Goal: Task Accomplishment & Management: Manage account settings

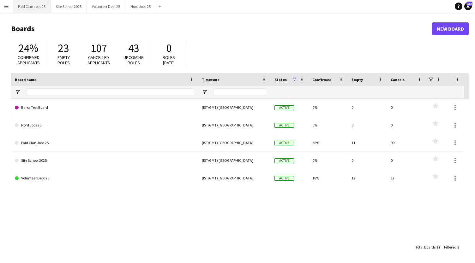
click at [32, 4] on button "Paid Clan Jobs 25 Close" at bounding box center [32, 6] width 38 height 12
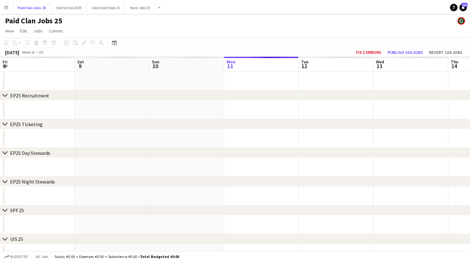
scroll to position [0, 151]
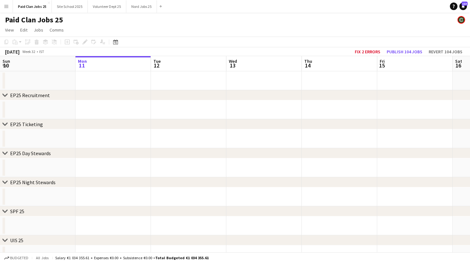
click at [19, 94] on div "EP25 Recruitment" at bounding box center [30, 95] width 40 height 6
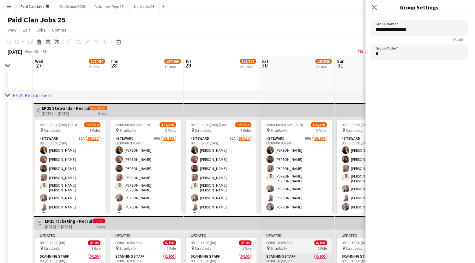
scroll to position [0, 165]
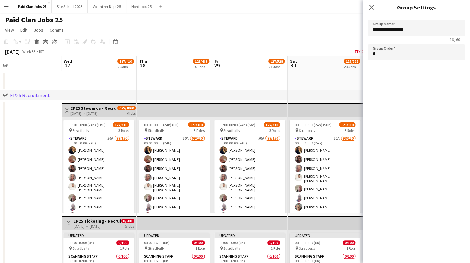
click at [4, 5] on app-icon "Menu" at bounding box center [6, 6] width 5 height 5
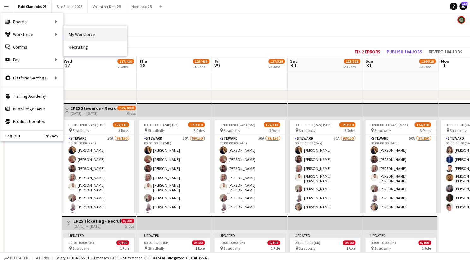
click at [73, 35] on link "My Workforce" at bounding box center [95, 34] width 63 height 13
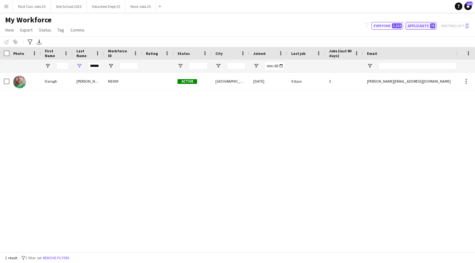
click at [418, 27] on button "Applicants 73" at bounding box center [421, 26] width 31 height 8
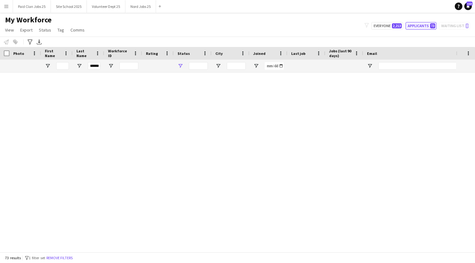
type input "**********"
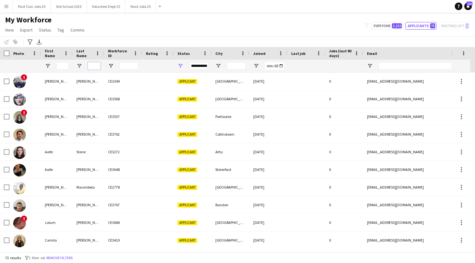
click at [91, 64] on input "Last Name Filter Input" at bounding box center [94, 66] width 13 height 8
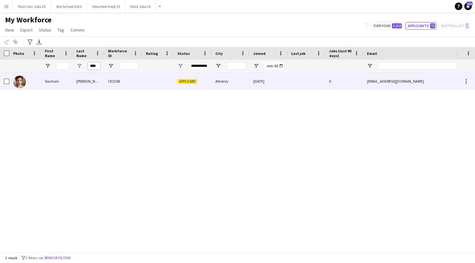
type input "****"
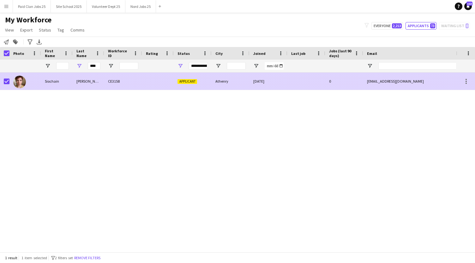
click at [126, 79] on div "CE3158" at bounding box center [123, 81] width 38 height 17
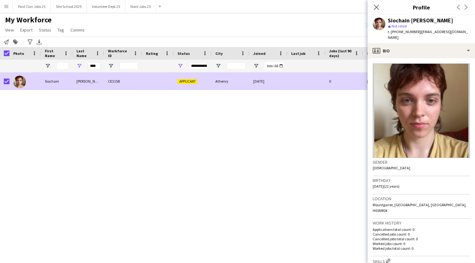
scroll to position [172, 0]
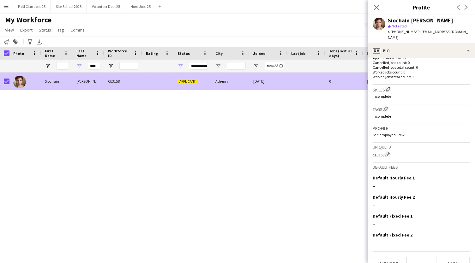
click at [28, 79] on div at bounding box center [25, 81] width 32 height 17
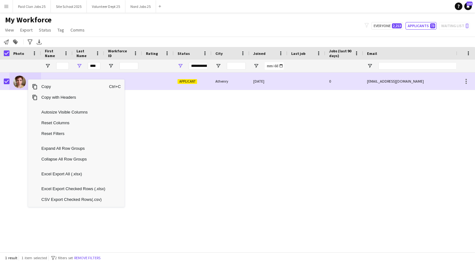
click at [361, 140] on div "Siochain [PERSON_NAME] CE3158 Applicant Athenry [DATE] 0 [EMAIL_ADDRESS][DOMAIN…" at bounding box center [228, 160] width 456 height 175
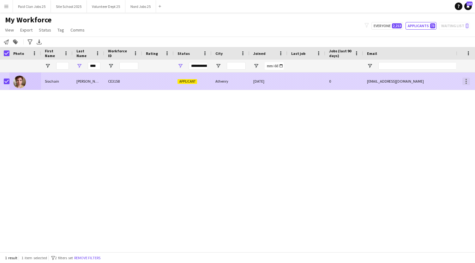
click at [466, 81] on div at bounding box center [466, 82] width 8 height 8
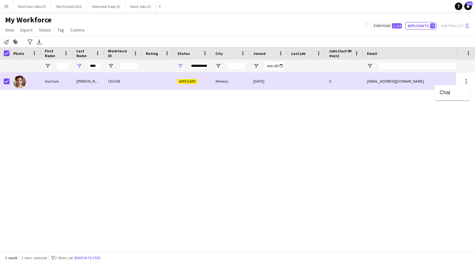
click at [371, 113] on div at bounding box center [237, 131] width 475 height 263
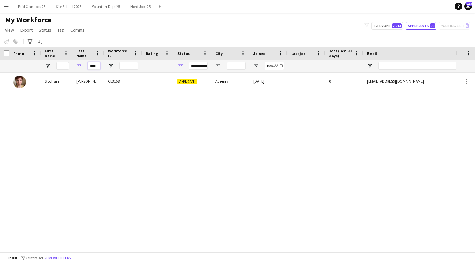
click at [96, 67] on input "****" at bounding box center [94, 66] width 13 height 8
click at [28, 6] on button "Paid Clan Jobs 25 Close" at bounding box center [32, 6] width 38 height 12
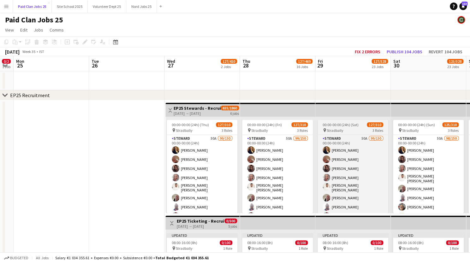
scroll to position [0, 252]
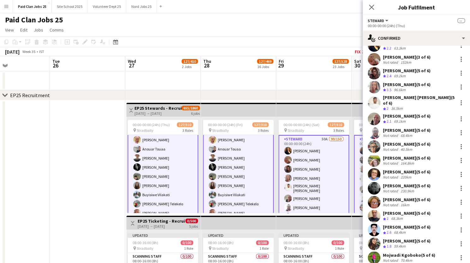
scroll to position [354, 0]
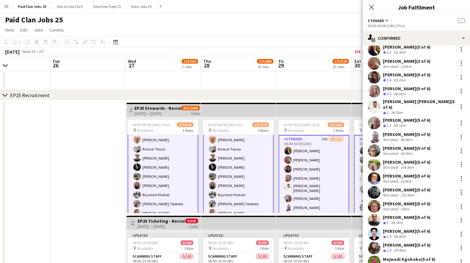
click at [376, 133] on app-user-avatar at bounding box center [374, 137] width 13 height 13
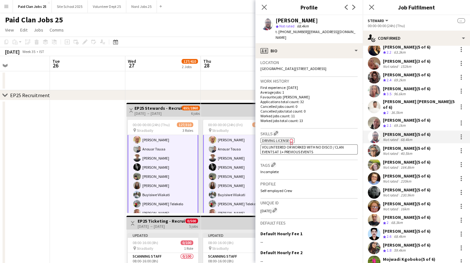
scroll to position [149, 0]
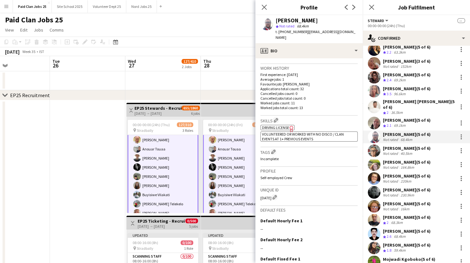
drag, startPoint x: 260, startPoint y: 192, endPoint x: 272, endPoint y: 192, distance: 11.7
click at [272, 192] on app-crew-profile-bio "Gender [DEMOGRAPHIC_DATA] Birthday [DEMOGRAPHIC_DATA] (37 years) Location [GEOG…" at bounding box center [309, 160] width 107 height 205
copy div "[DATE]"
click at [263, 5] on icon "Close pop-in" at bounding box center [264, 7] width 6 height 6
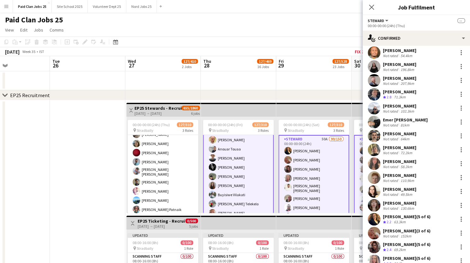
scroll to position [179, 0]
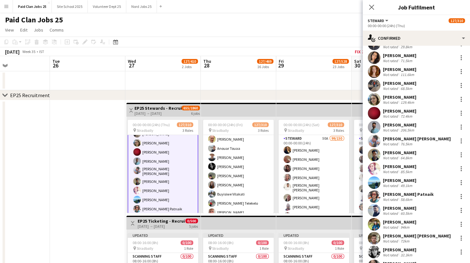
scroll to position [223, 0]
click at [371, 156] on app-user-avatar at bounding box center [374, 155] width 13 height 13
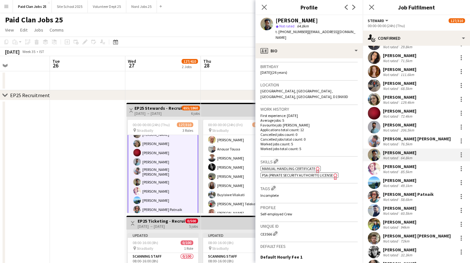
scroll to position [166, 0]
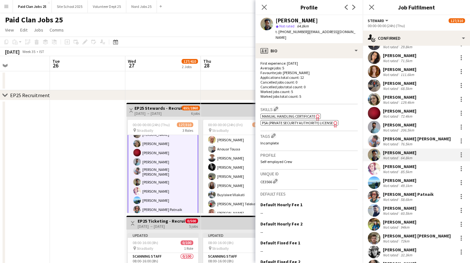
drag, startPoint x: 260, startPoint y: 182, endPoint x: 272, endPoint y: 183, distance: 12.3
click at [272, 183] on app-crew-profile-bio "Gender [DEMOGRAPHIC_DATA] Birthday [DEMOGRAPHIC_DATA] (26 years) Location [GEOG…" at bounding box center [309, 160] width 107 height 205
copy div "CE3566"
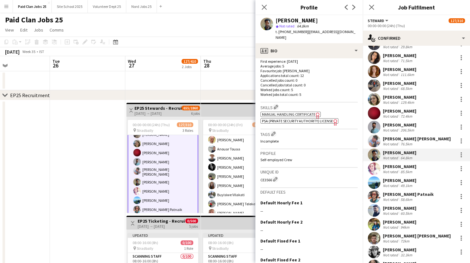
click at [263, 6] on icon at bounding box center [264, 7] width 5 height 5
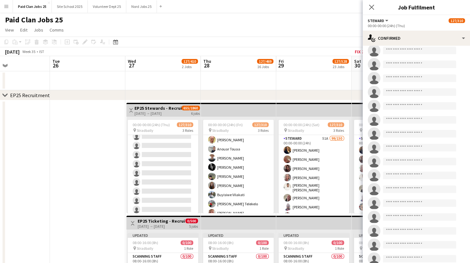
scroll to position [1902, 0]
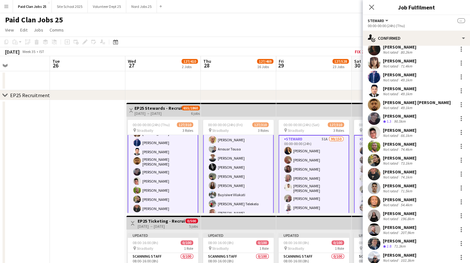
scroll to position [0, 0]
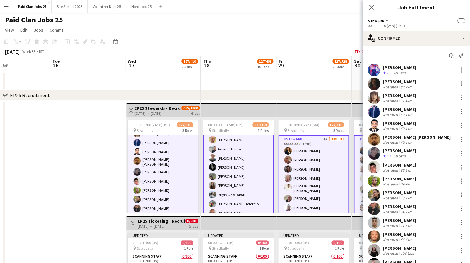
click at [136, 158] on app-user-avatar at bounding box center [137, 161] width 8 height 8
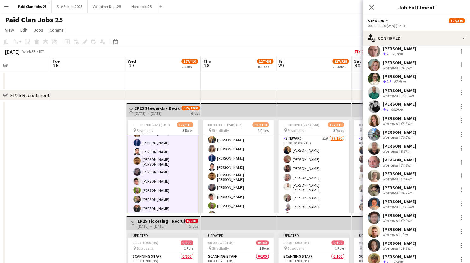
scroll to position [811, 0]
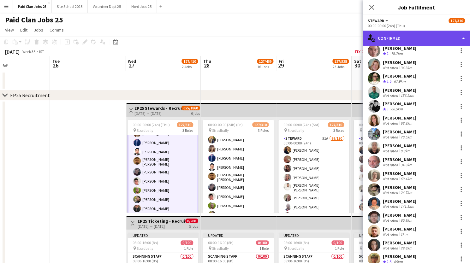
click at [464, 36] on div "single-neutral-actions-check-2 Confirmed" at bounding box center [416, 38] width 107 height 15
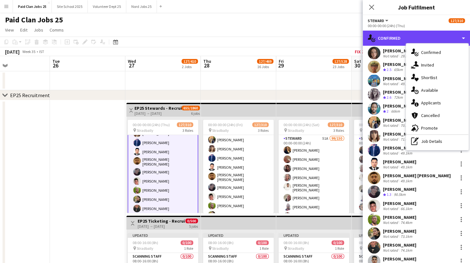
scroll to position [1004, 0]
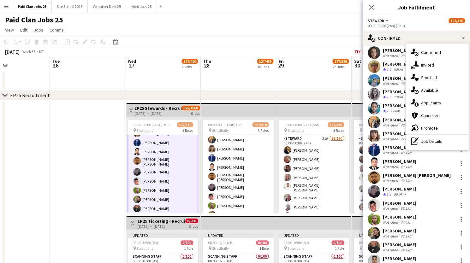
click at [375, 176] on app-user-avatar at bounding box center [374, 178] width 13 height 13
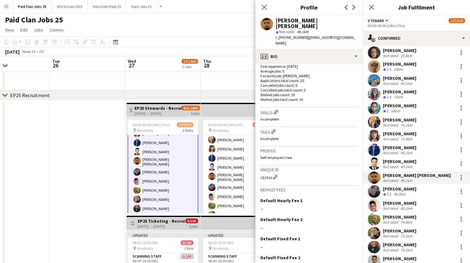
scroll to position [165, 0]
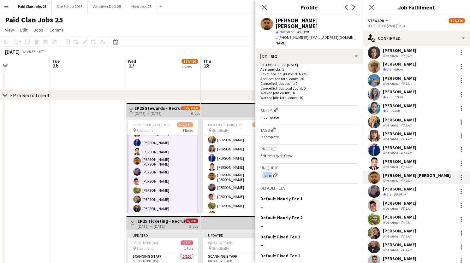
drag, startPoint x: 260, startPoint y: 163, endPoint x: 274, endPoint y: 164, distance: 14.9
click at [274, 164] on app-crew-profile-bio "Gender [DEMOGRAPHIC_DATA] Birthday [DEMOGRAPHIC_DATA] (21 years) Location N91kt…" at bounding box center [309, 163] width 107 height 199
copy div "CE2910 Edit crew unique ID"
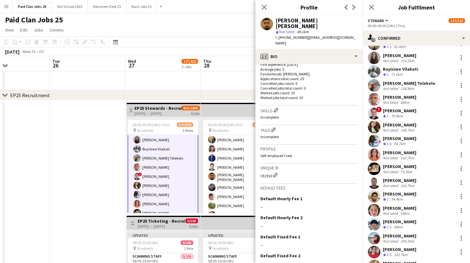
scroll to position [401, 0]
click at [375, 115] on app-user-avatar at bounding box center [374, 113] width 13 height 13
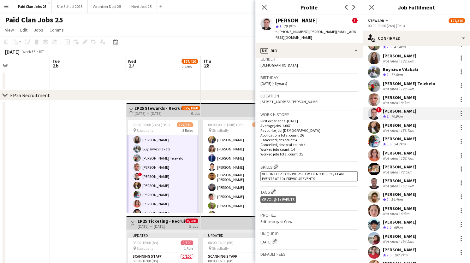
scroll to position [983, 0]
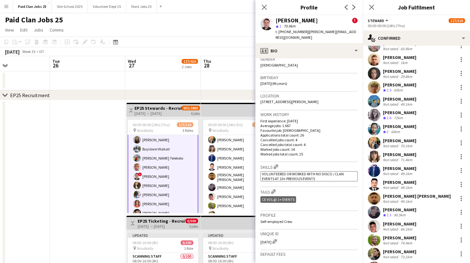
click at [375, 152] on app-user-avatar at bounding box center [374, 157] width 13 height 13
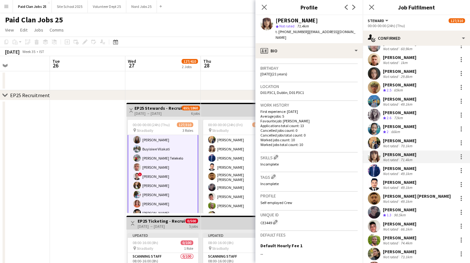
scroll to position [123, 0]
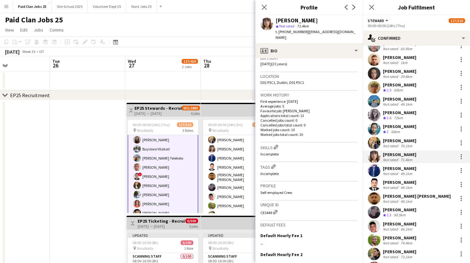
drag, startPoint x: 260, startPoint y: 208, endPoint x: 271, endPoint y: 212, distance: 12.2
click at [271, 212] on app-crew-profile-bio "Gender [DEMOGRAPHIC_DATA] Birthday [DEMOGRAPHIC_DATA] (21 years) Location D01 […" at bounding box center [309, 160] width 107 height 205
copy div "CE3449"
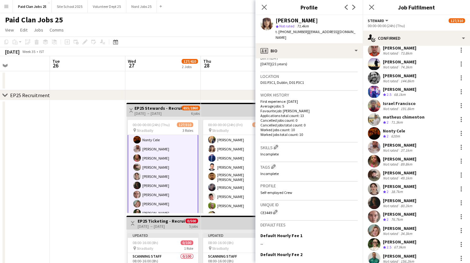
scroll to position [664, 0]
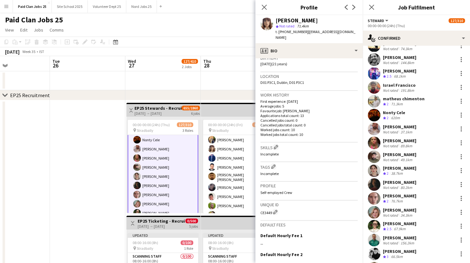
click at [374, 170] on app-user-avatar at bounding box center [374, 171] width 13 height 13
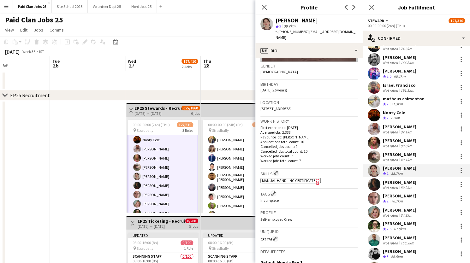
scroll to position [98, 0]
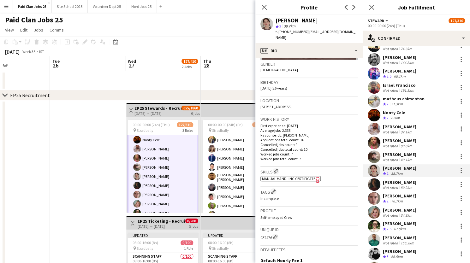
drag, startPoint x: 260, startPoint y: 233, endPoint x: 272, endPoint y: 233, distance: 12.3
click at [272, 233] on app-crew-profile-bio "Gender [DEMOGRAPHIC_DATA] Birthday [DEMOGRAPHIC_DATA] (26 years) Location [STRE…" at bounding box center [309, 160] width 107 height 205
copy div "CE2476"
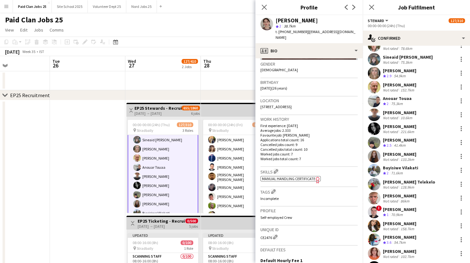
scroll to position [300, 0]
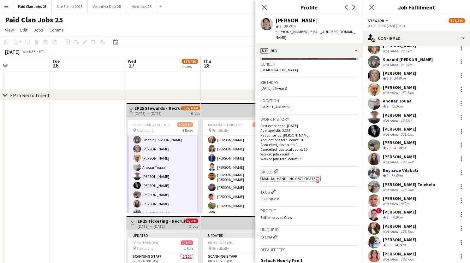
click at [373, 119] on app-user-avatar at bounding box center [374, 117] width 13 height 13
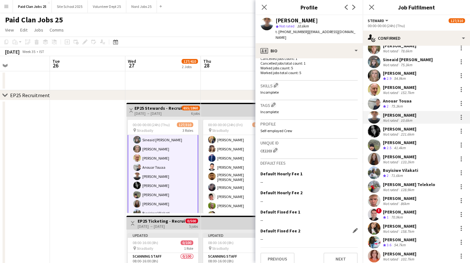
scroll to position [186, 0]
click at [338, 253] on button "Next" at bounding box center [341, 258] width 34 height 13
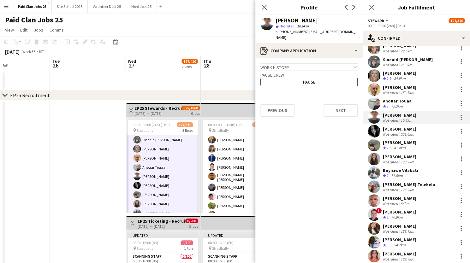
click at [354, 65] on icon "chevron-down" at bounding box center [355, 67] width 4 height 4
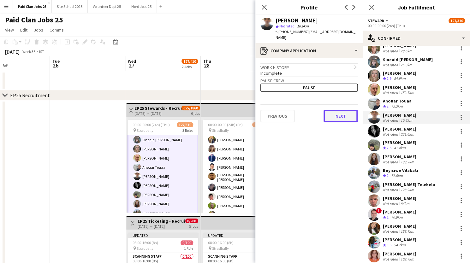
click at [340, 110] on button "Next" at bounding box center [341, 116] width 34 height 13
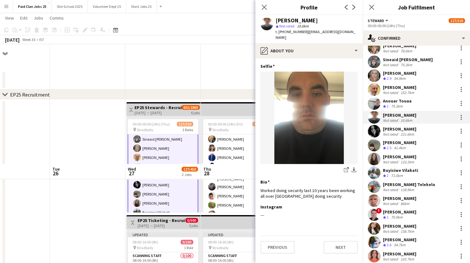
scroll to position [120, 0]
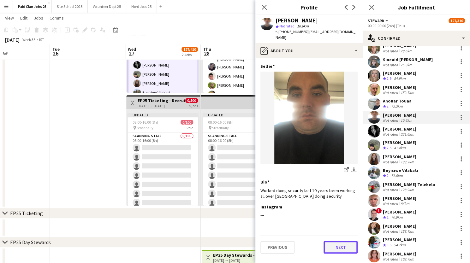
click at [336, 241] on button "Next" at bounding box center [341, 247] width 34 height 13
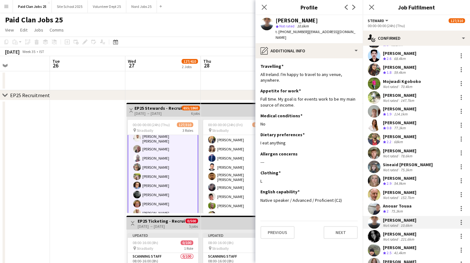
scroll to position [196, 0]
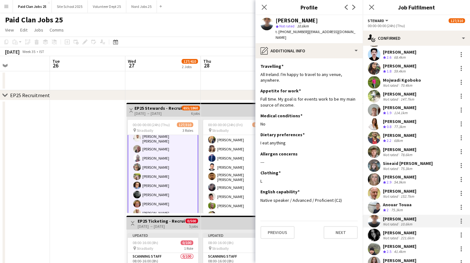
click at [375, 124] on app-user-avatar at bounding box center [374, 124] width 13 height 13
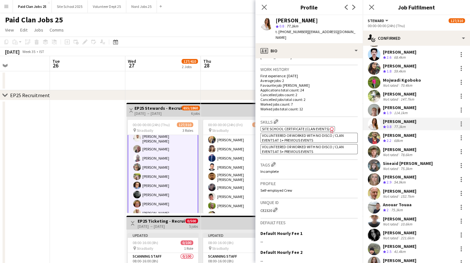
scroll to position [139, 0]
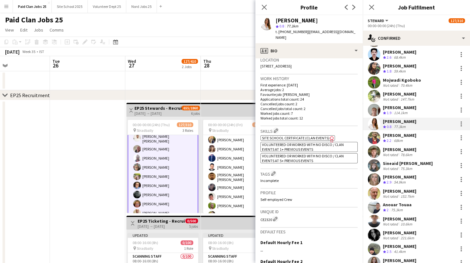
drag, startPoint x: 260, startPoint y: 215, endPoint x: 272, endPoint y: 214, distance: 11.4
click at [272, 216] on div "CE2320 Edit crew unique ID" at bounding box center [309, 219] width 97 height 6
copy div "CE2320"
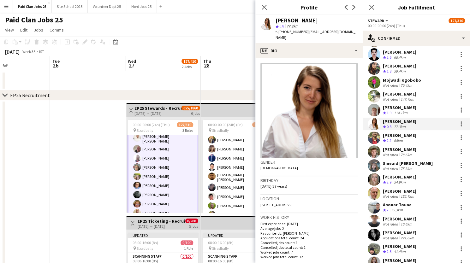
scroll to position [210, 0]
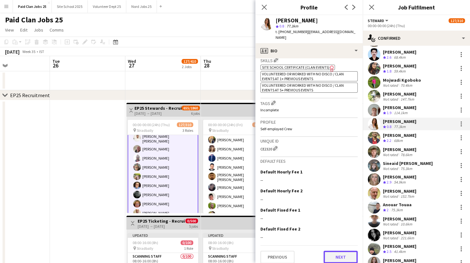
click at [327, 251] on button "Next" at bounding box center [341, 257] width 34 height 13
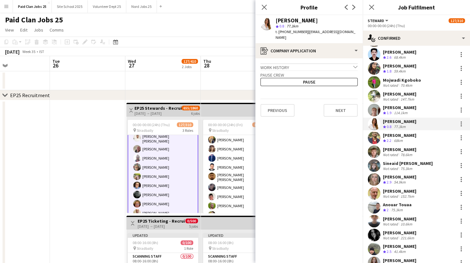
click at [342, 63] on div "Work history chevron-down" at bounding box center [309, 66] width 97 height 7
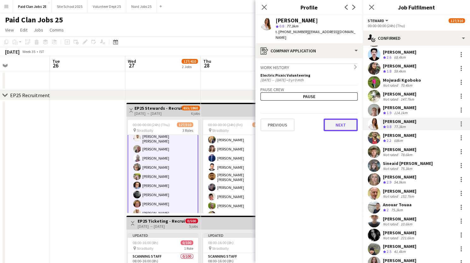
click at [346, 119] on button "Next" at bounding box center [341, 125] width 34 height 13
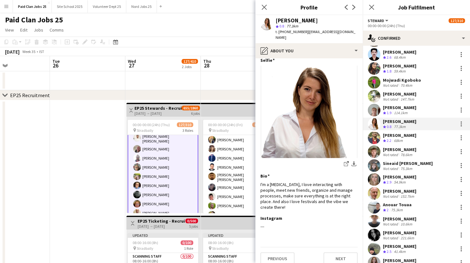
scroll to position [6, 0]
click at [341, 252] on button "Next" at bounding box center [341, 258] width 34 height 13
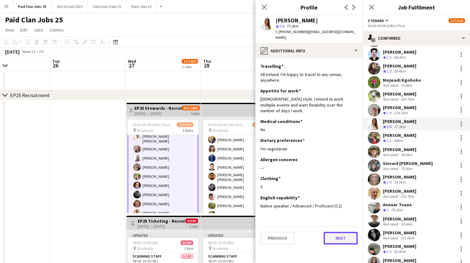
click at [339, 232] on button "Next" at bounding box center [341, 238] width 34 height 13
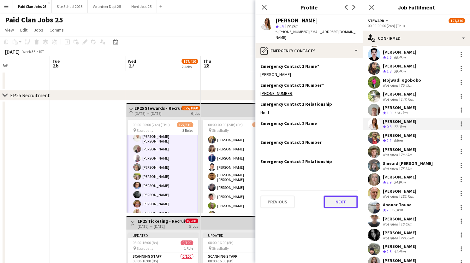
click at [339, 196] on button "Next" at bounding box center [341, 202] width 34 height 13
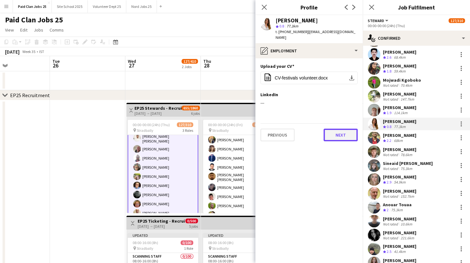
click at [337, 129] on button "Next" at bounding box center [341, 135] width 34 height 13
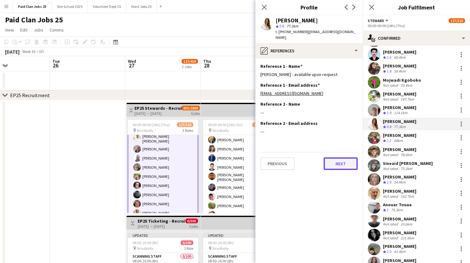
click at [333, 158] on button "Next" at bounding box center [341, 164] width 34 height 13
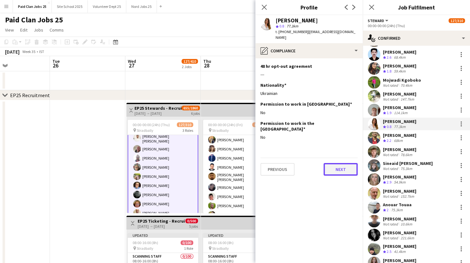
click at [333, 163] on button "Next" at bounding box center [341, 169] width 34 height 13
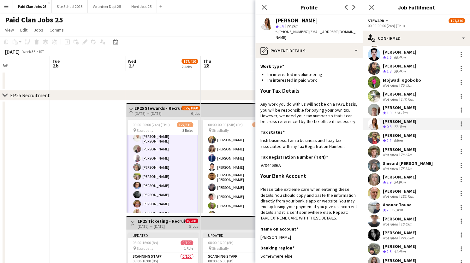
scroll to position [109, 0]
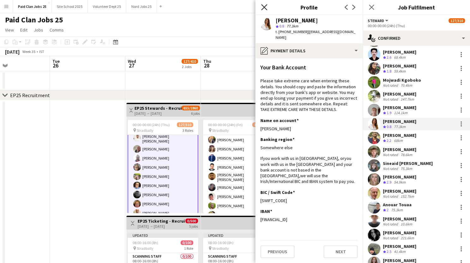
click at [264, 5] on icon "Close pop-in" at bounding box center [264, 7] width 6 height 6
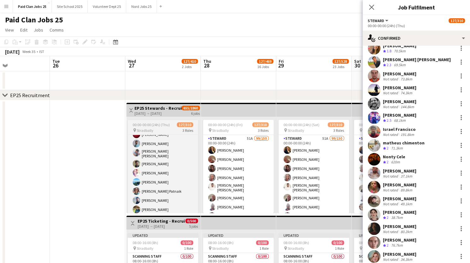
scroll to position [603, 0]
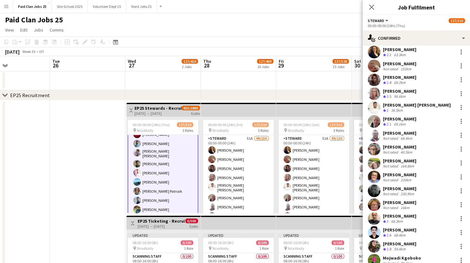
scroll to position [0, 0]
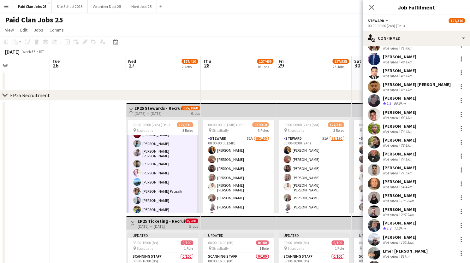
scroll to position [1063, 0]
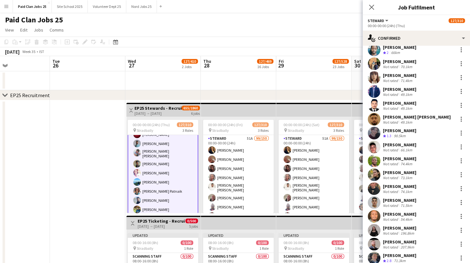
click at [137, 178] on app-user-avatar at bounding box center [137, 182] width 8 height 8
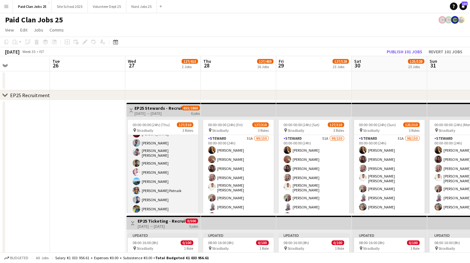
scroll to position [1556, 0]
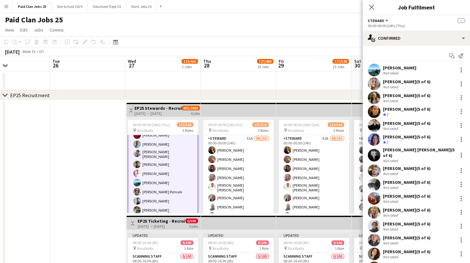
scroll to position [1557, 0]
click at [375, 69] on app-user-avatar at bounding box center [374, 70] width 13 height 13
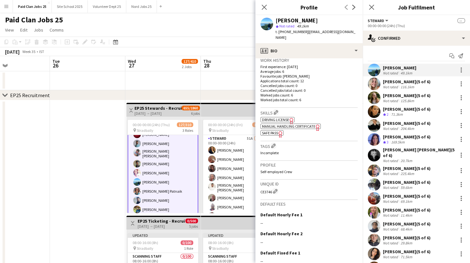
scroll to position [158, 0]
drag, startPoint x: 261, startPoint y: 185, endPoint x: 272, endPoint y: 185, distance: 11.1
click at [272, 187] on div "CE3746 Edit crew unique ID" at bounding box center [309, 190] width 97 height 6
copy div "CE3746"
click at [262, 9] on icon at bounding box center [264, 7] width 6 height 6
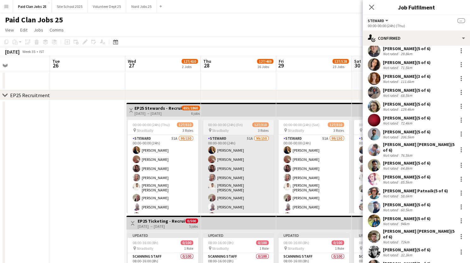
scroll to position [190, 0]
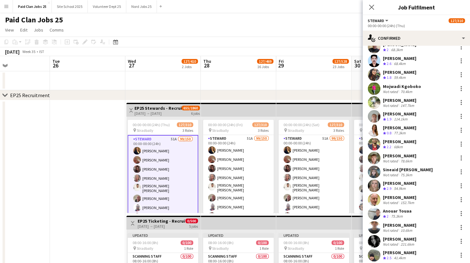
scroll to position [0, 0]
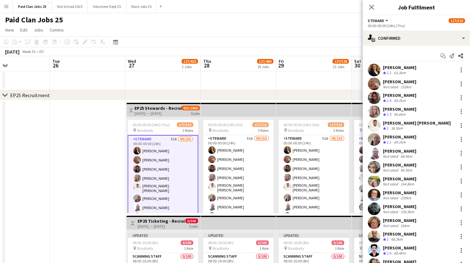
click at [375, 85] on app-user-avatar at bounding box center [374, 84] width 13 height 13
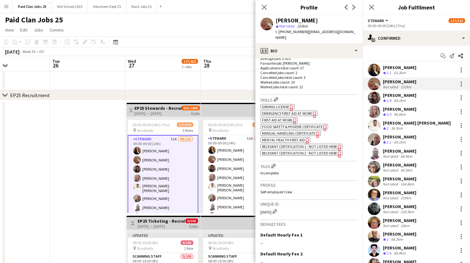
scroll to position [174, 0]
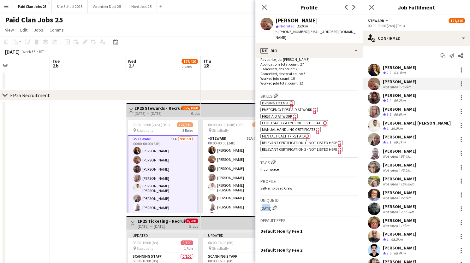
drag, startPoint x: 259, startPoint y: 204, endPoint x: 268, endPoint y: 205, distance: 9.2
click at [268, 205] on app-crew-profile-bio "Gender [DEMOGRAPHIC_DATA] Birthday [DEMOGRAPHIC_DATA] (51 years) Location [STRE…" at bounding box center [309, 160] width 107 height 205
copy div "[DATE]"
click at [263, 6] on icon at bounding box center [264, 7] width 6 height 6
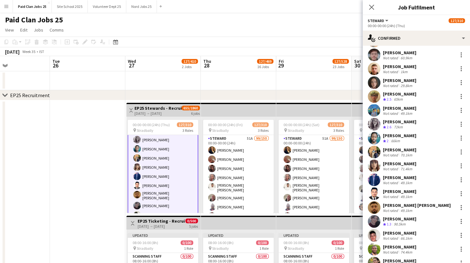
scroll to position [974, 0]
click at [370, 178] on app-user-avatar at bounding box center [374, 179] width 13 height 13
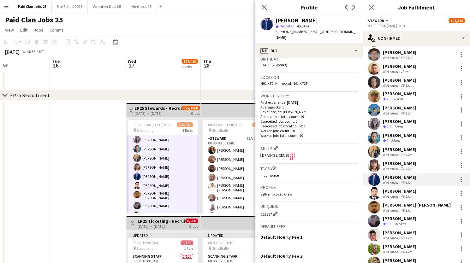
scroll to position [122, 0]
drag, startPoint x: 260, startPoint y: 208, endPoint x: 272, endPoint y: 209, distance: 12.0
click at [272, 209] on app-crew-profile-bio "Gender [DEMOGRAPHIC_DATA] Birthday [DEMOGRAPHIC_DATA] (26 years) Location N91 […" at bounding box center [309, 160] width 107 height 205
copy div "CE2557"
